Goal: Obtain resource: Obtain resource

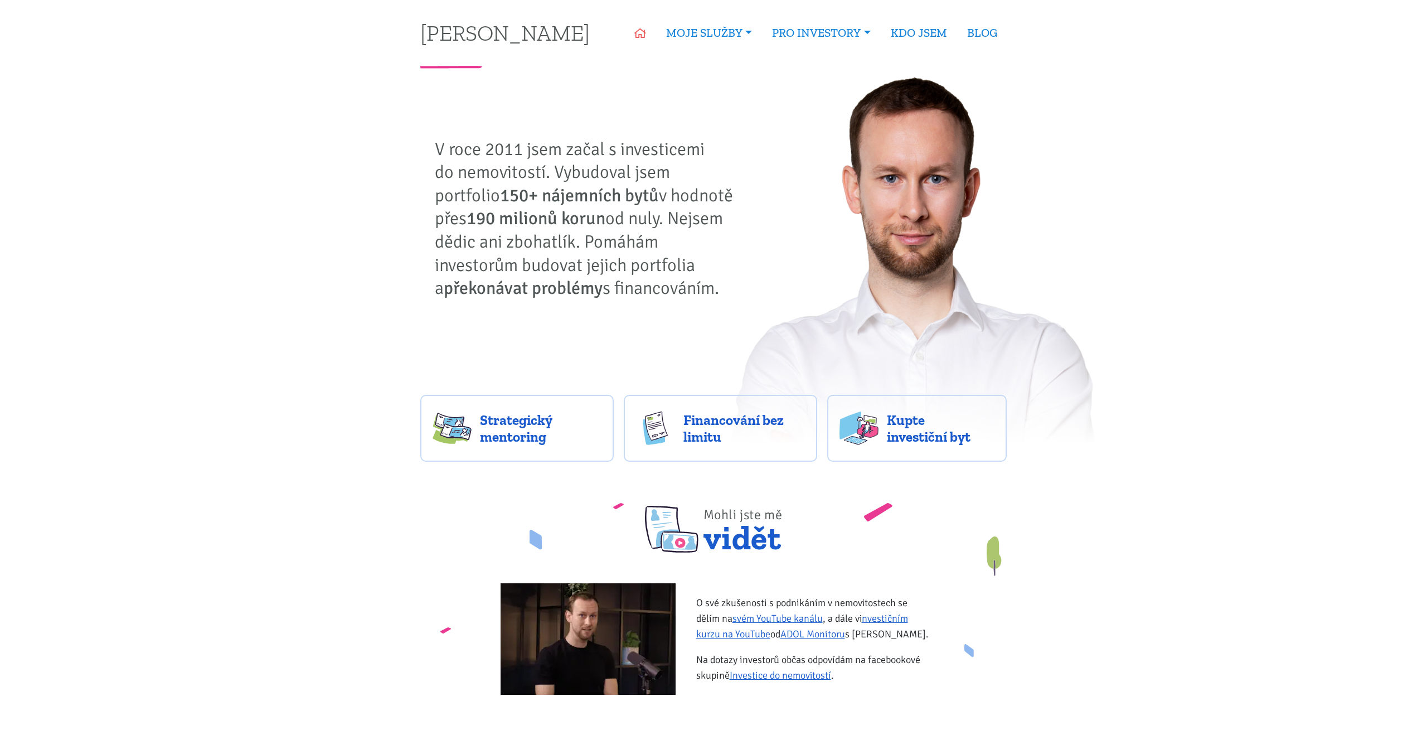
click at [637, 30] on icon at bounding box center [640, 33] width 12 height 10
click at [690, 57] on link "Strategický mentoring" at bounding box center [716, 61] width 119 height 21
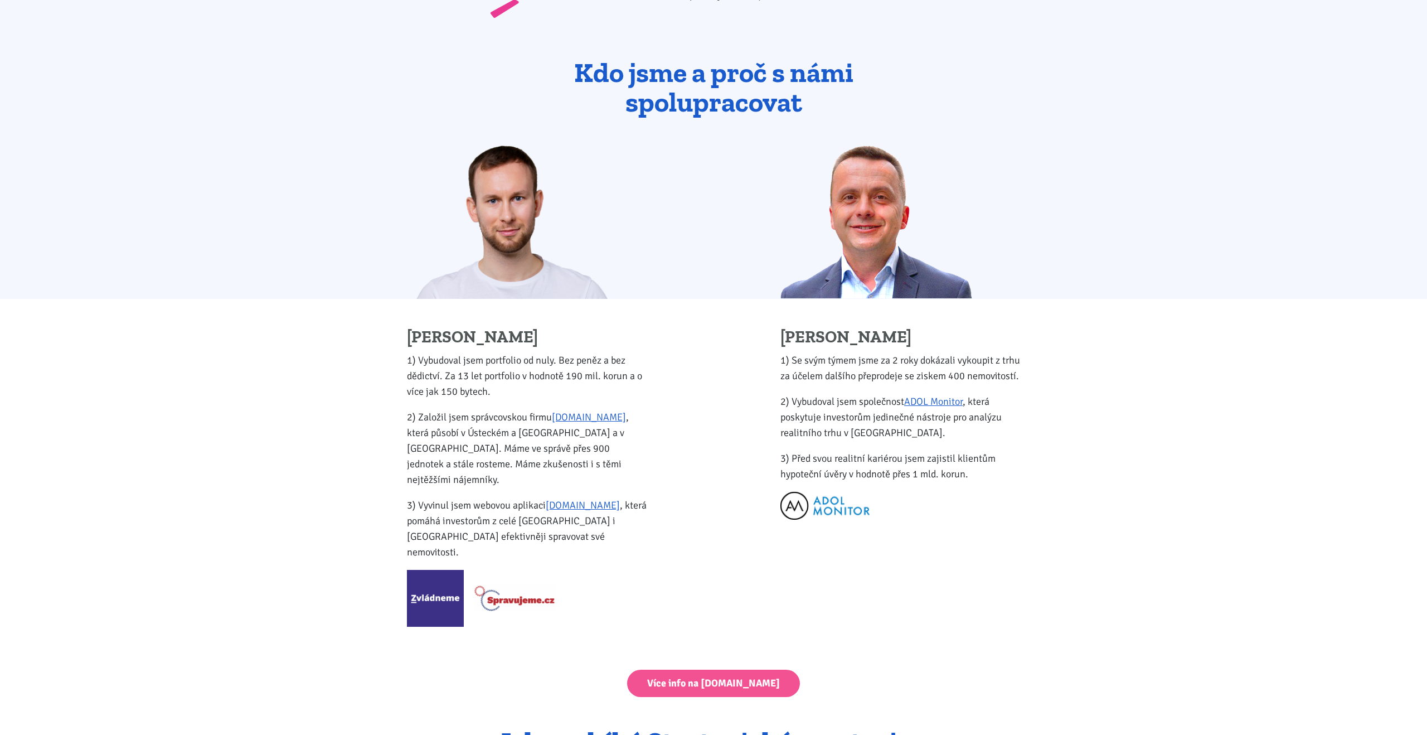
scroll to position [1106, 0]
click at [822, 502] on img at bounding box center [825, 506] width 89 height 28
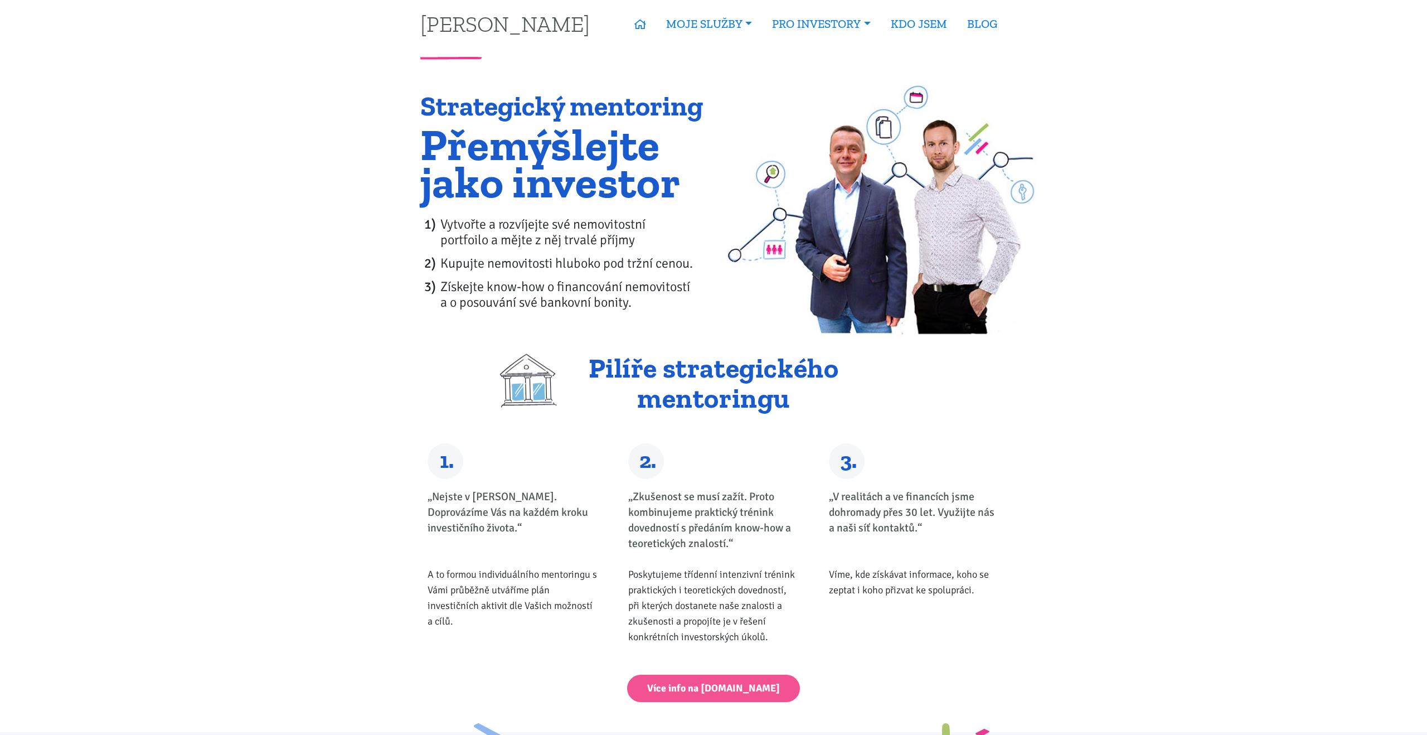
scroll to position [0, 0]
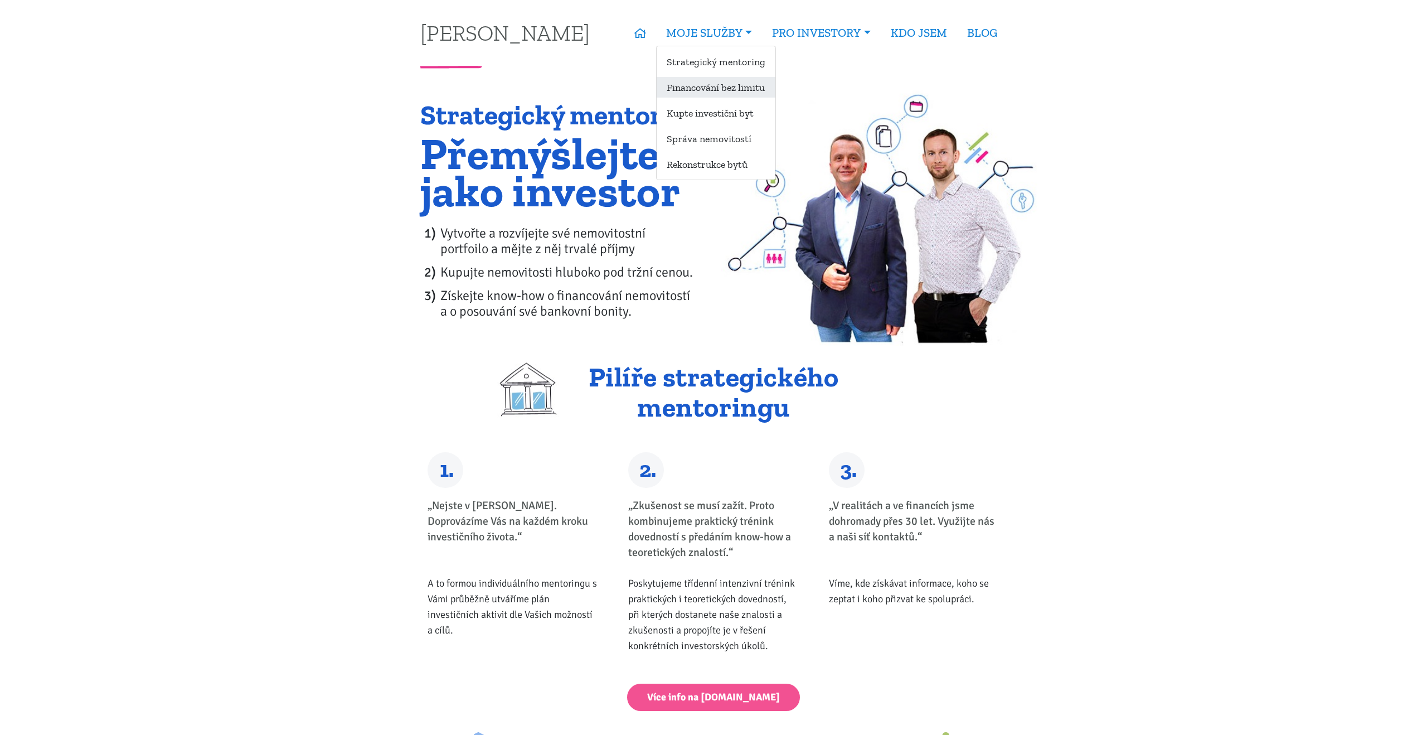
click at [714, 84] on link "Financování bez limitu" at bounding box center [716, 87] width 119 height 21
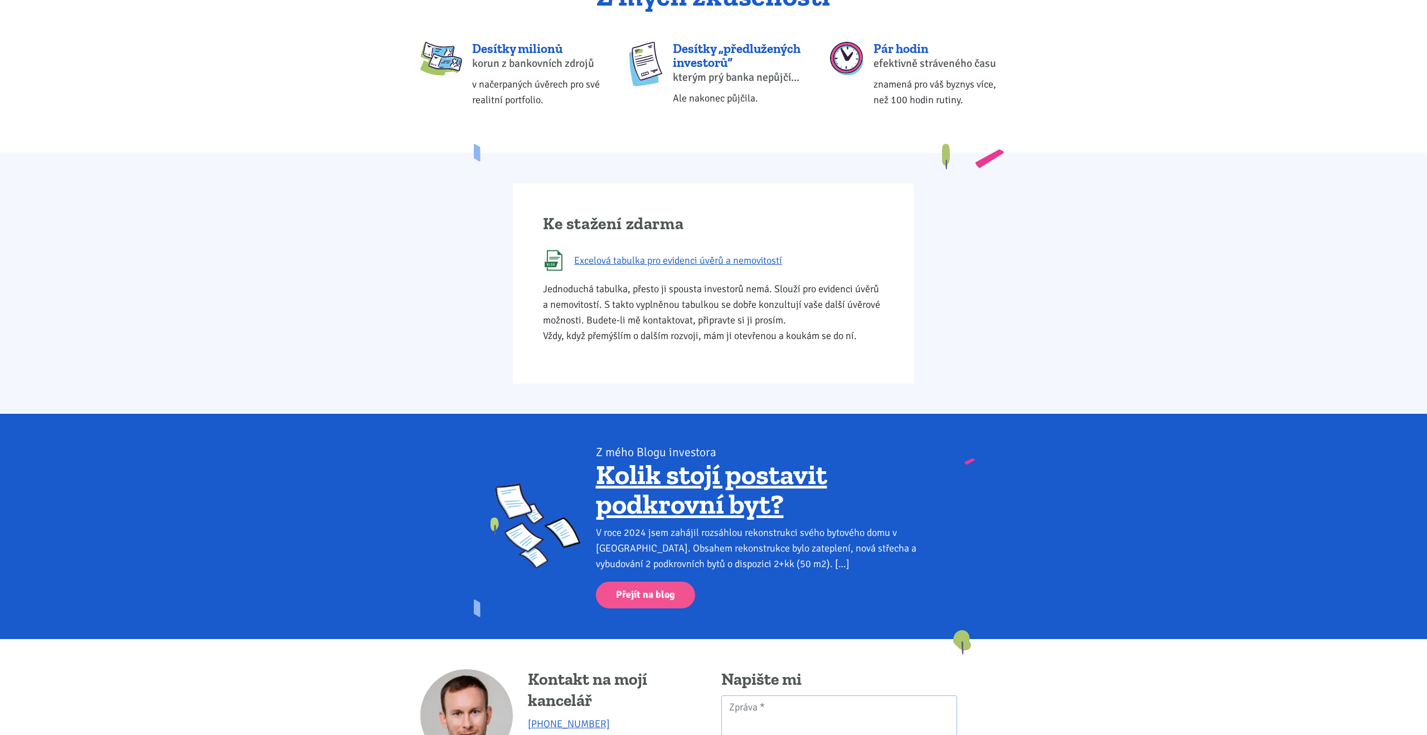
scroll to position [492, 0]
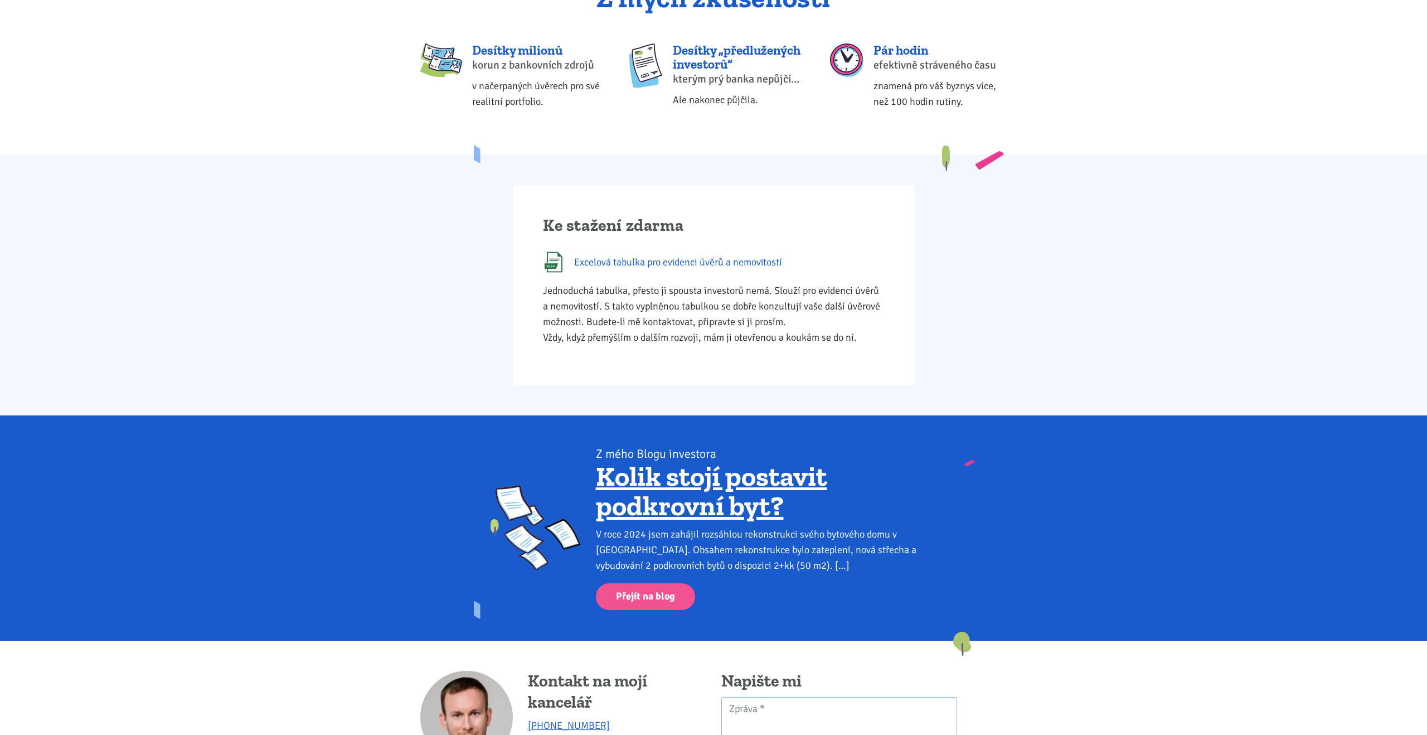
click at [705, 260] on span "Excelová tabulka pro evidenci úvěrů a nemovitostí" at bounding box center [678, 262] width 208 height 16
